Goal: Feedback & Contribution: Contribute content

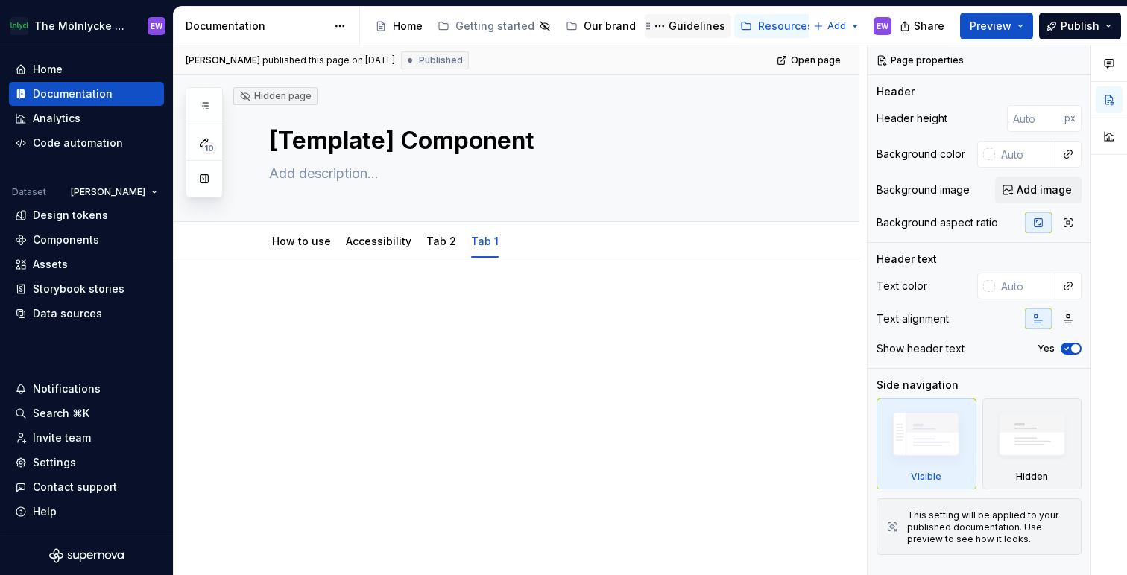
click at [680, 23] on div "Guidelines" at bounding box center [696, 26] width 57 height 15
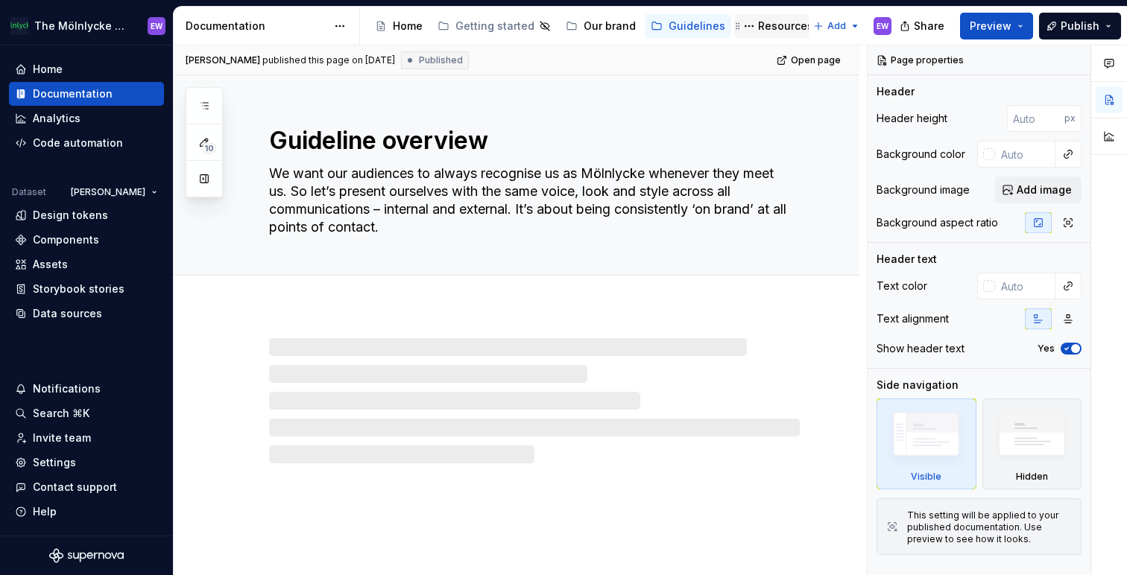
click at [758, 21] on div "Resources" at bounding box center [785, 26] width 55 height 15
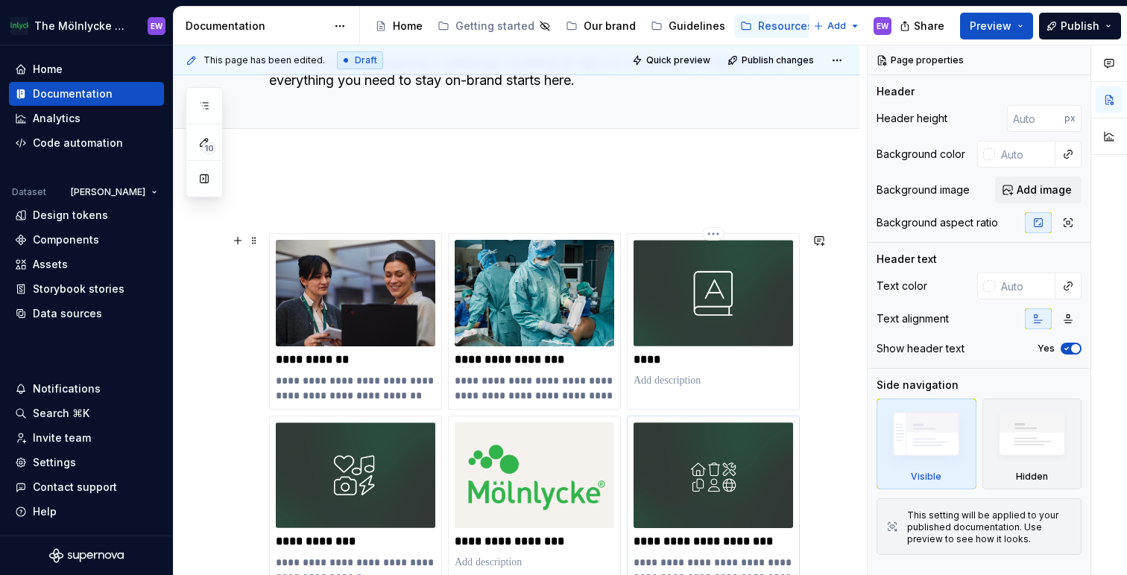
scroll to position [97, 0]
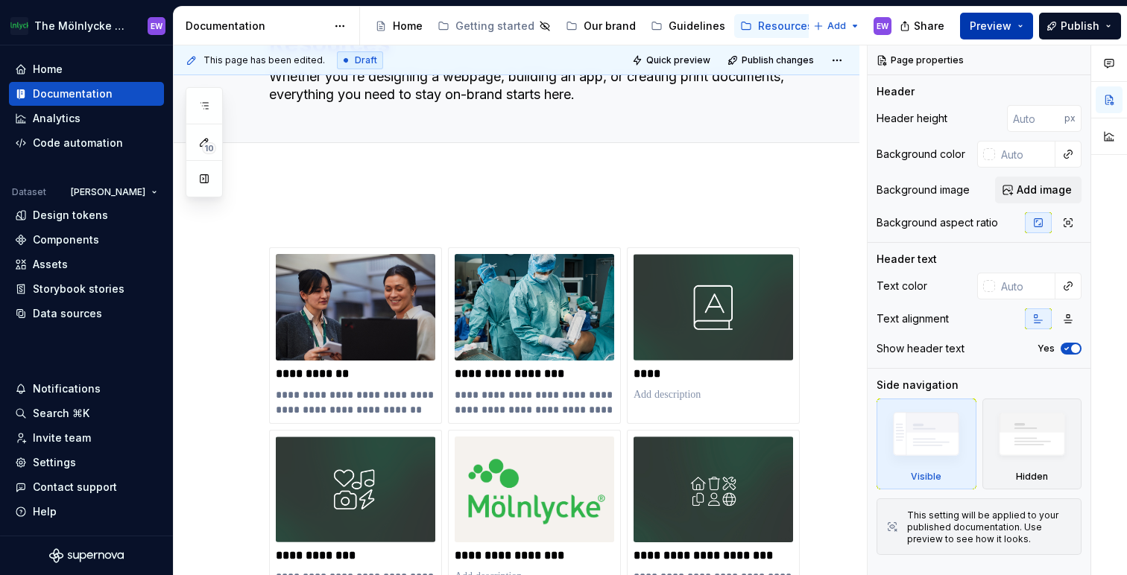
click at [1025, 23] on button "Preview" at bounding box center [996, 26] width 73 height 27
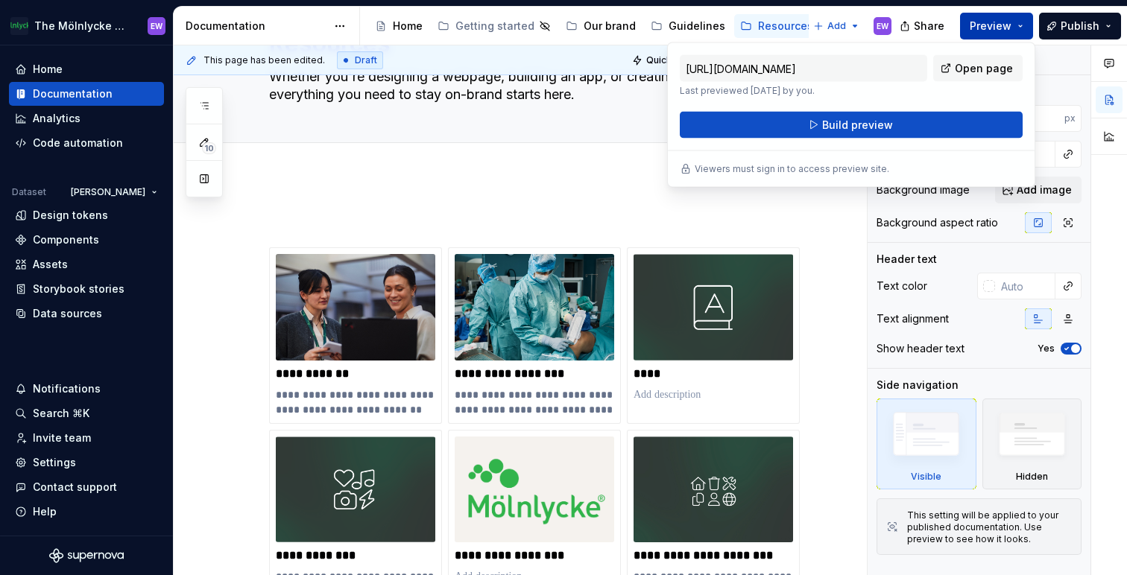
click at [1025, 23] on button "Preview" at bounding box center [996, 26] width 73 height 27
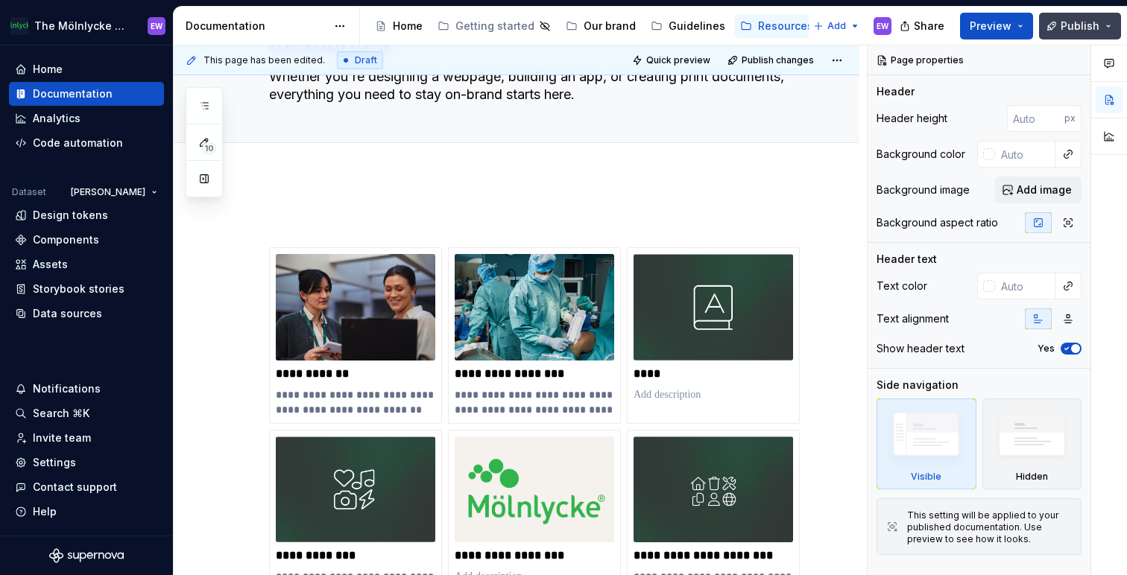
click at [1105, 26] on button "Publish" at bounding box center [1080, 26] width 82 height 27
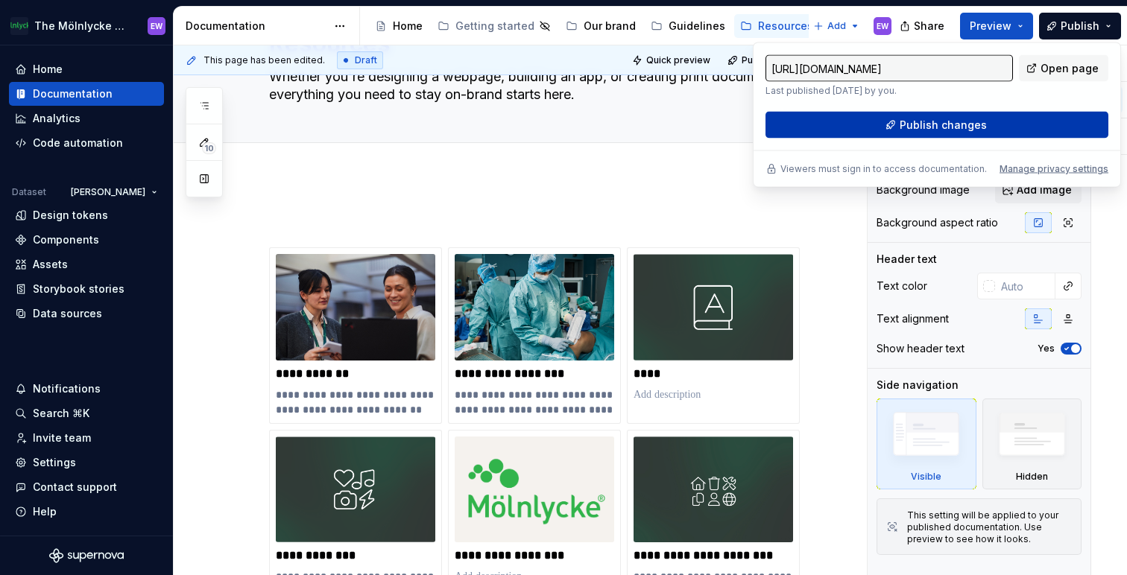
click at [956, 128] on span "Publish changes" at bounding box center [942, 125] width 87 height 15
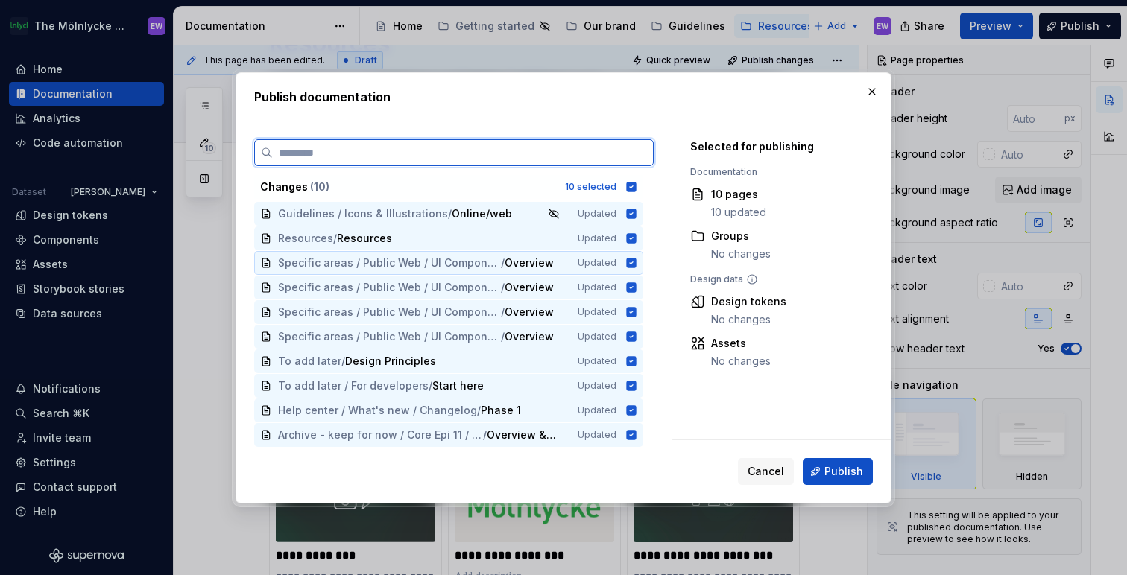
click at [629, 259] on icon at bounding box center [632, 263] width 10 height 10
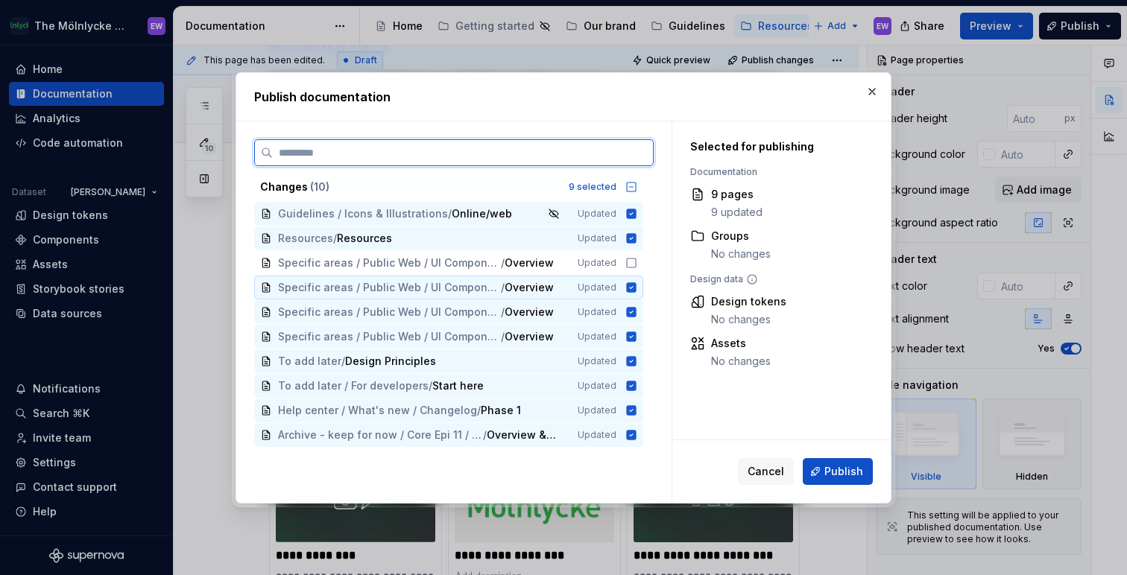
click at [630, 282] on icon at bounding box center [632, 287] width 10 height 10
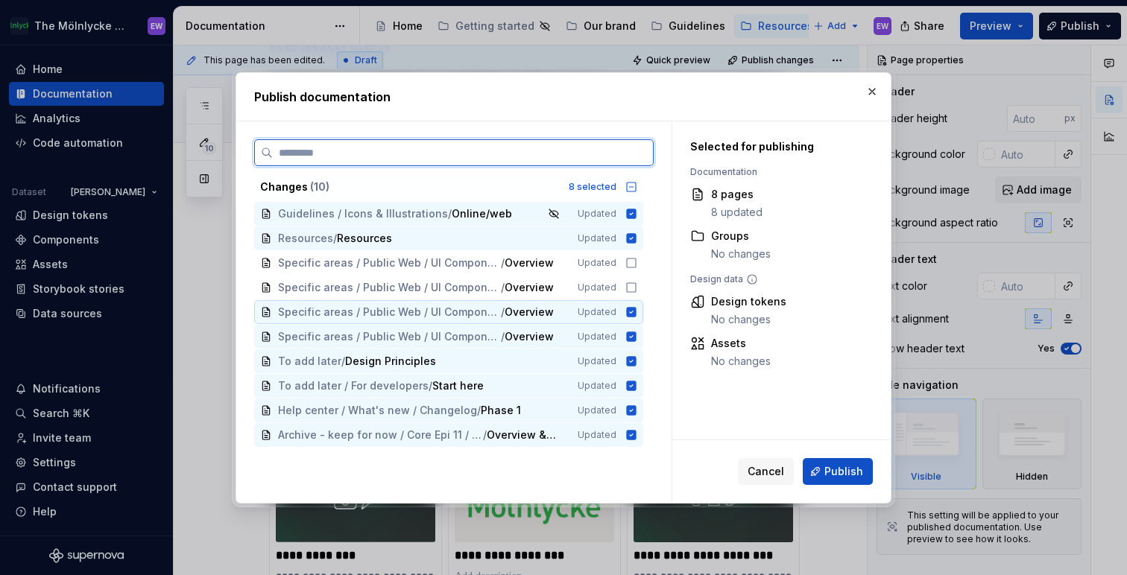
click at [630, 307] on icon at bounding box center [632, 312] width 10 height 10
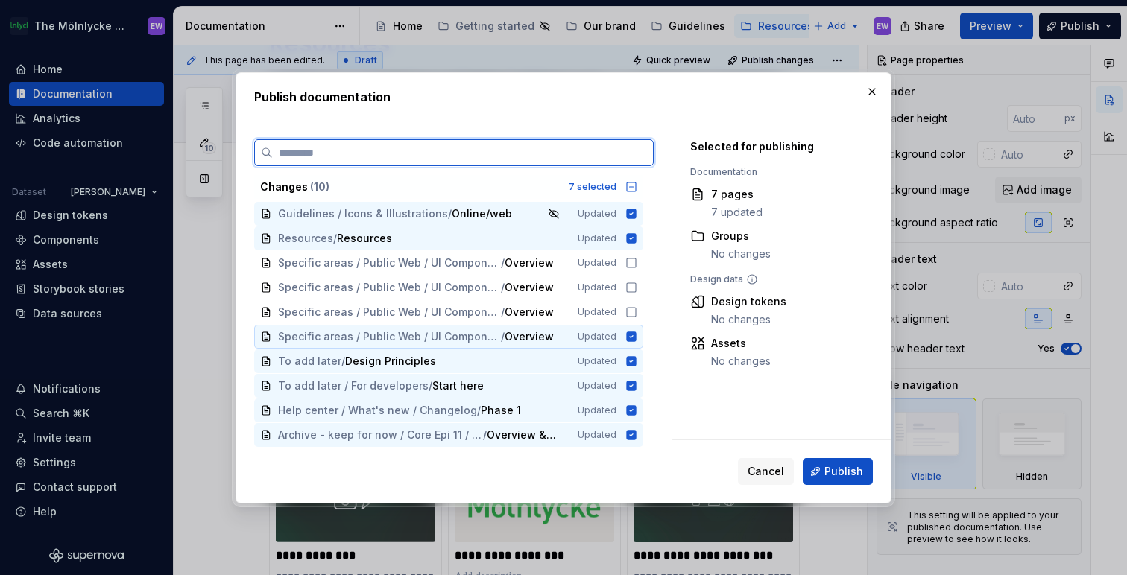
click at [632, 334] on icon at bounding box center [632, 337] width 10 height 10
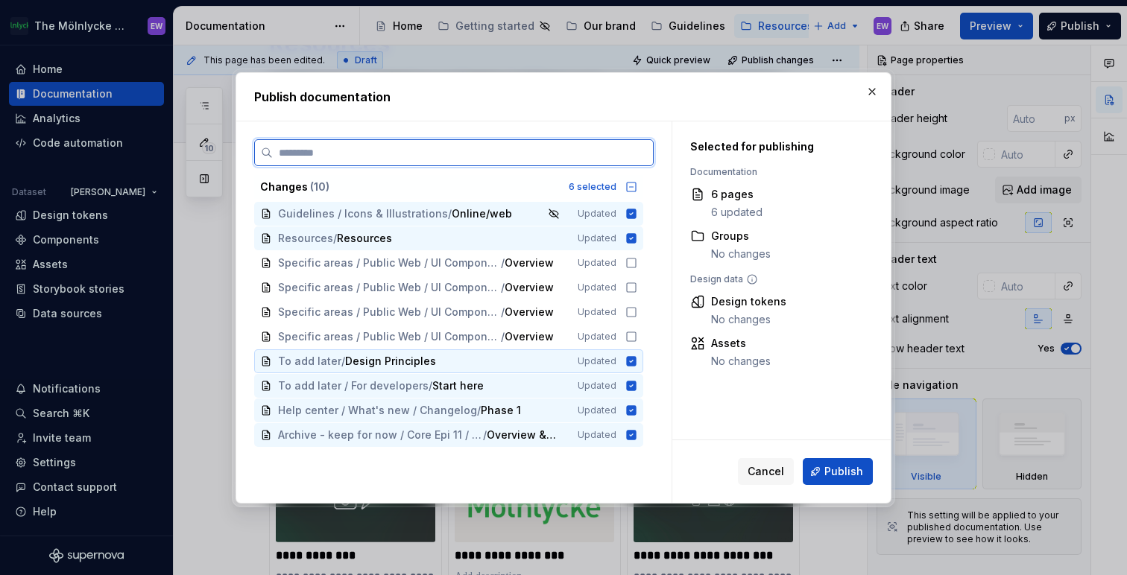
click at [632, 361] on icon at bounding box center [632, 361] width 10 height 10
click at [630, 385] on icon at bounding box center [632, 386] width 10 height 10
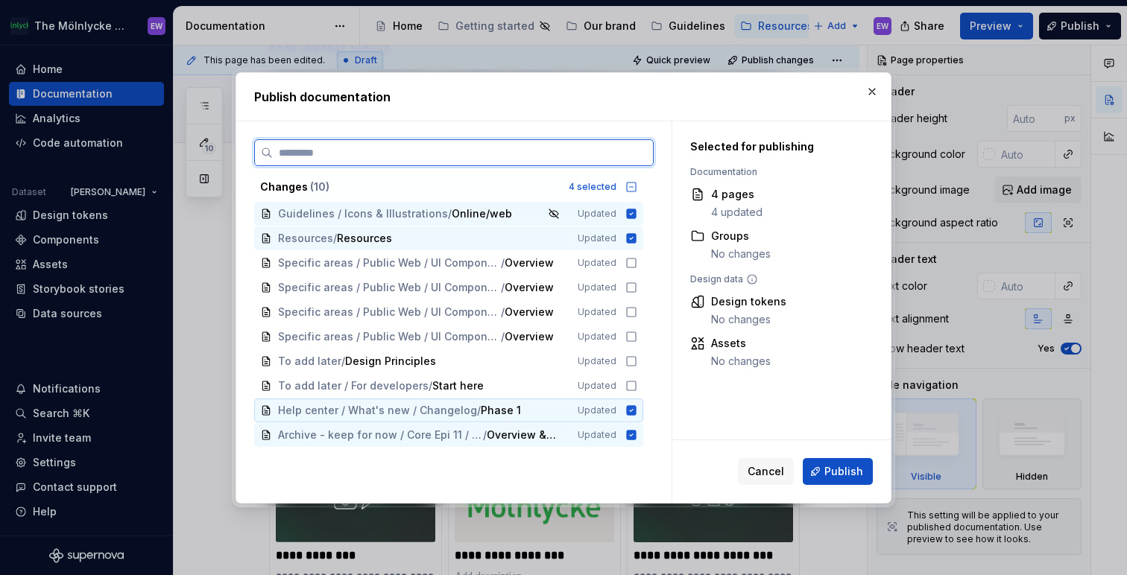
click at [632, 414] on icon at bounding box center [632, 410] width 10 height 10
click at [632, 436] on icon at bounding box center [632, 435] width 10 height 10
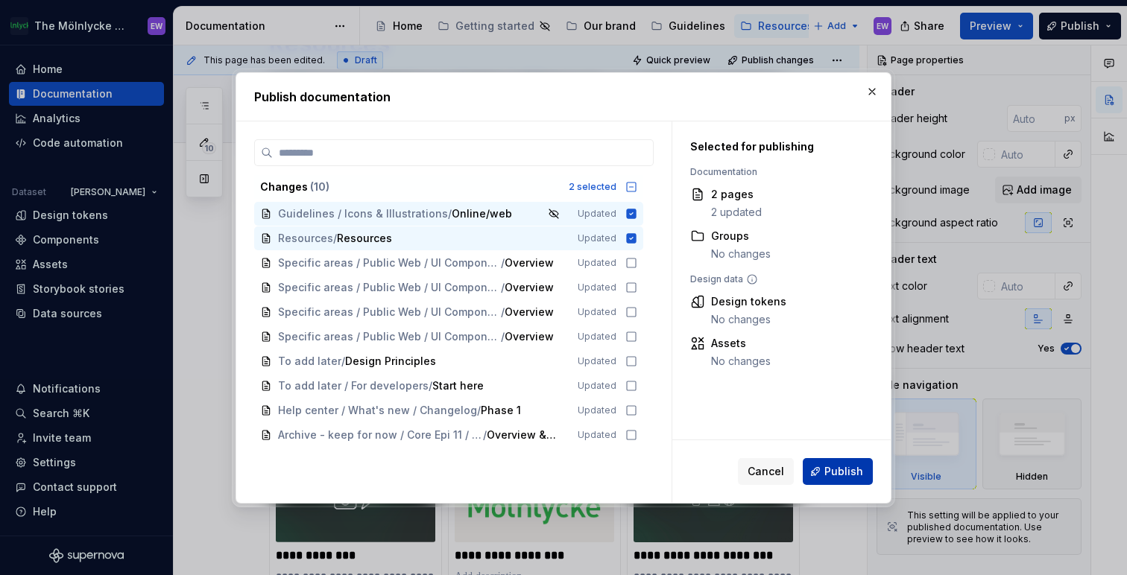
click at [849, 472] on span "Publish" at bounding box center [843, 471] width 39 height 15
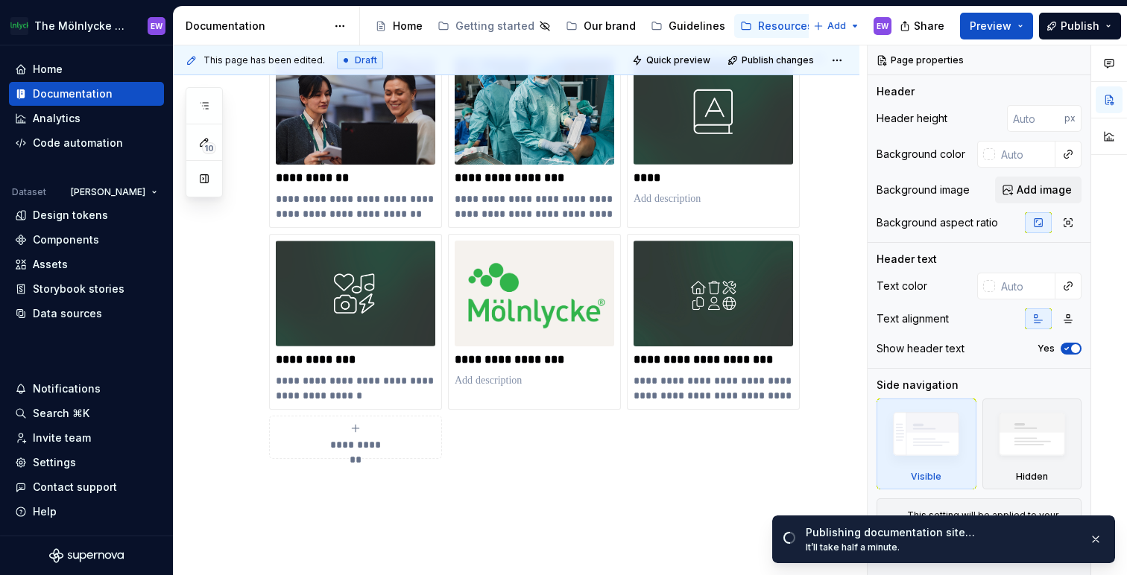
scroll to position [294, 0]
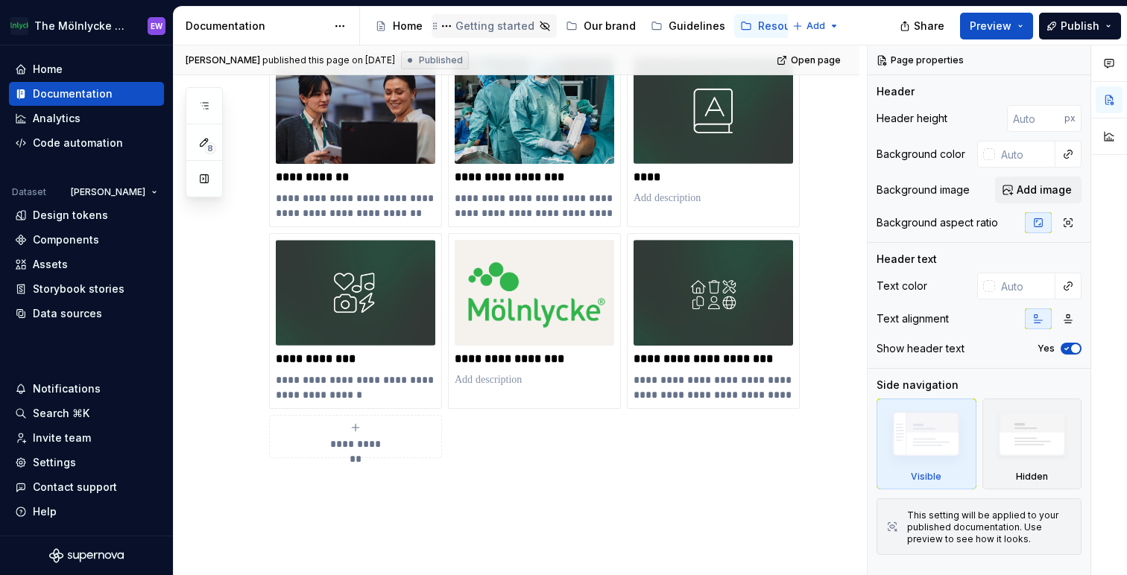
type textarea "*"
